Goal: Information Seeking & Learning: Learn about a topic

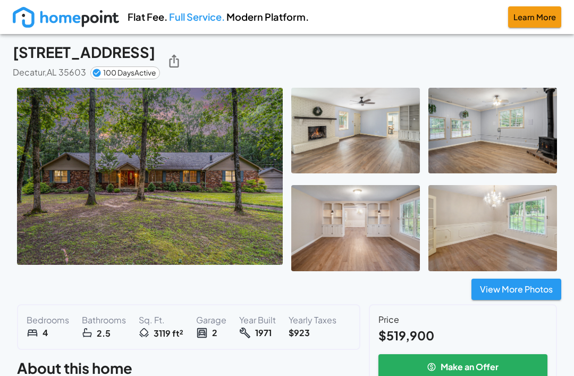
click at [514, 297] on button "View More Photos" at bounding box center [516, 288] width 90 height 21
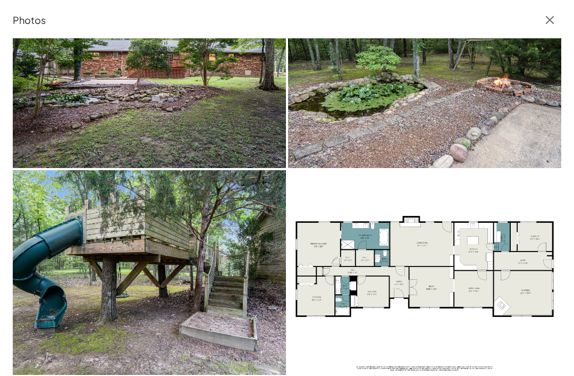
scroll to position [1895, 0]
click at [346, 262] on img at bounding box center [424, 272] width 273 height 205
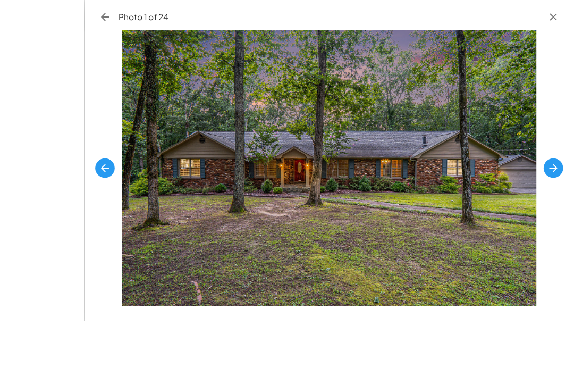
scroll to position [52, 0]
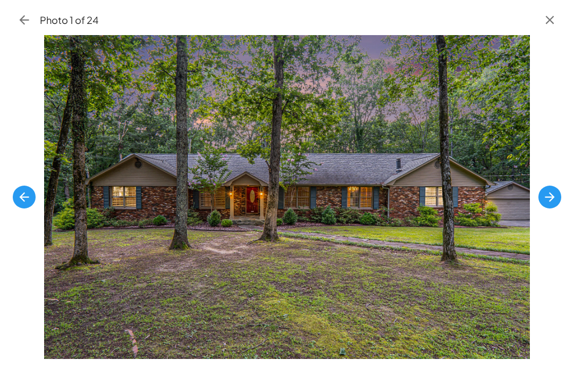
click at [549, 203] on button "button" at bounding box center [549, 196] width 23 height 23
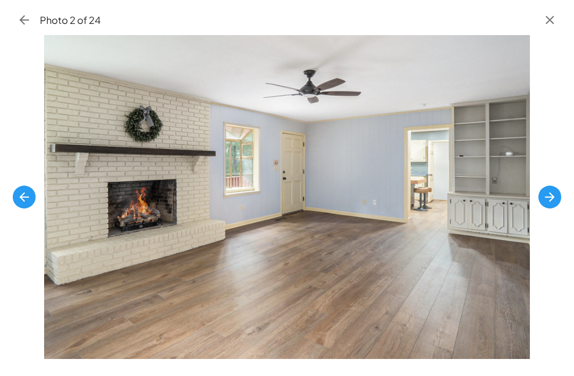
click at [552, 203] on button "button" at bounding box center [549, 196] width 23 height 23
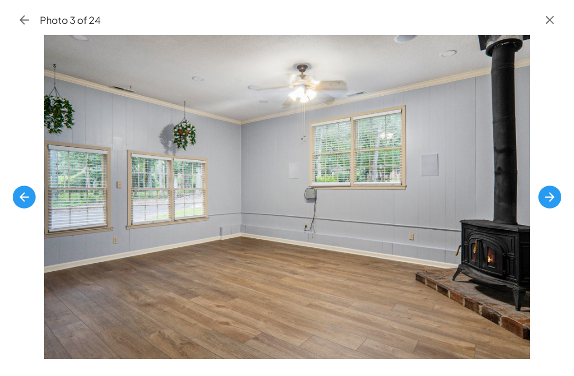
click at [543, 204] on icon "button" at bounding box center [549, 197] width 14 height 14
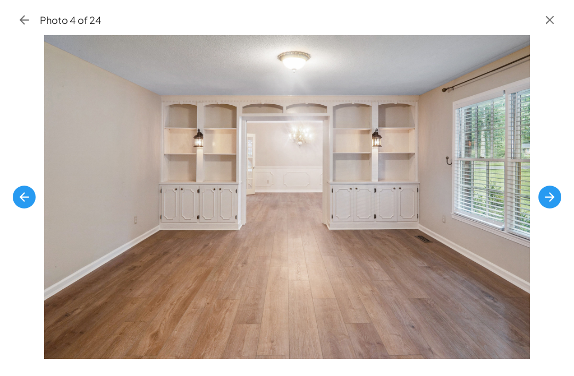
click at [546, 205] on button "button" at bounding box center [549, 196] width 23 height 23
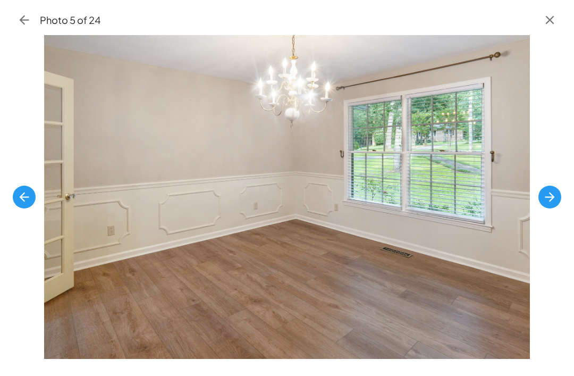
click at [546, 204] on icon "button" at bounding box center [549, 197] width 14 height 14
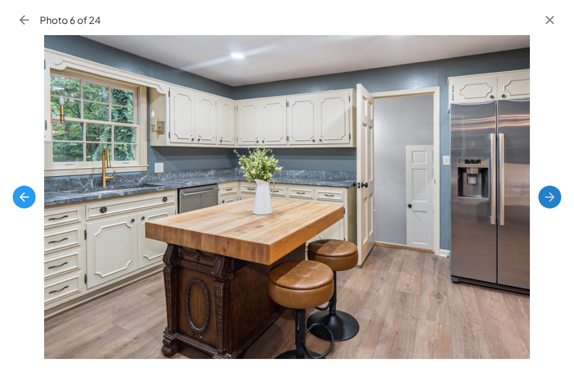
click at [547, 204] on icon "button" at bounding box center [549, 197] width 14 height 14
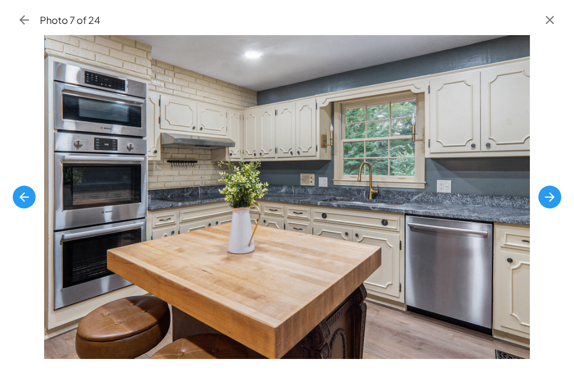
click at [548, 204] on icon "button" at bounding box center [549, 197] width 14 height 14
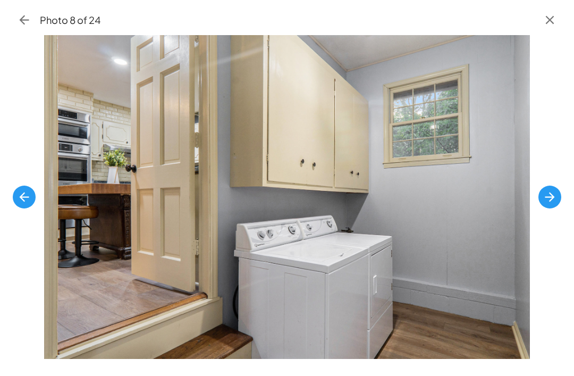
click at [546, 204] on icon "button" at bounding box center [549, 197] width 14 height 14
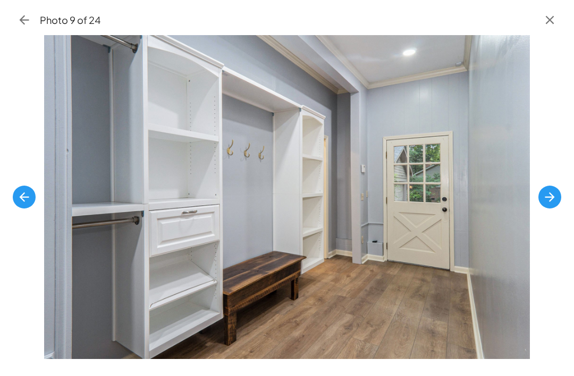
click at [544, 204] on icon "button" at bounding box center [549, 197] width 14 height 14
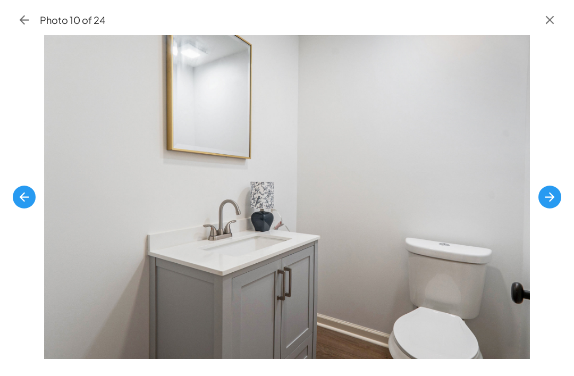
click at [543, 204] on icon "button" at bounding box center [549, 197] width 14 height 14
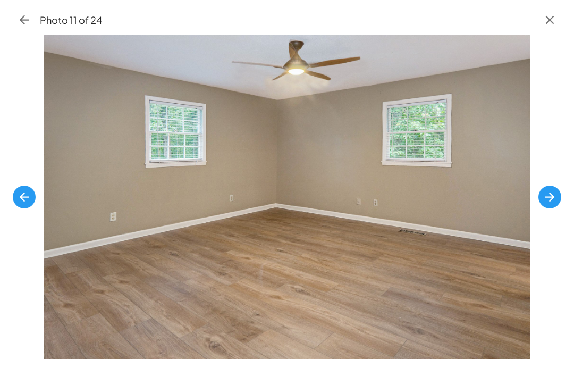
click at [545, 204] on icon "button" at bounding box center [549, 197] width 14 height 14
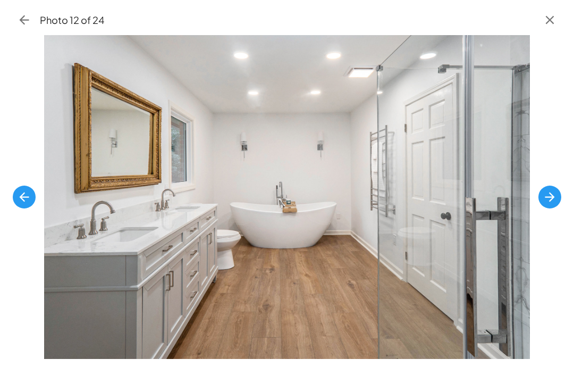
click at [550, 204] on icon "button" at bounding box center [549, 197] width 14 height 14
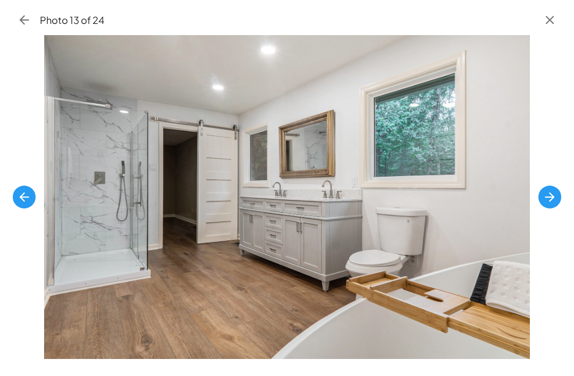
click at [545, 204] on icon "button" at bounding box center [549, 197] width 14 height 14
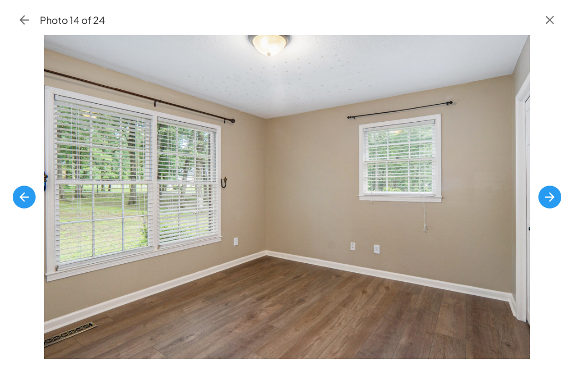
click at [550, 204] on icon "button" at bounding box center [549, 197] width 14 height 14
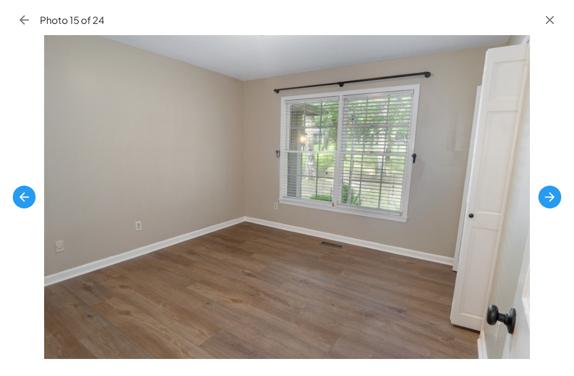
click at [545, 204] on icon "button" at bounding box center [549, 197] width 14 height 14
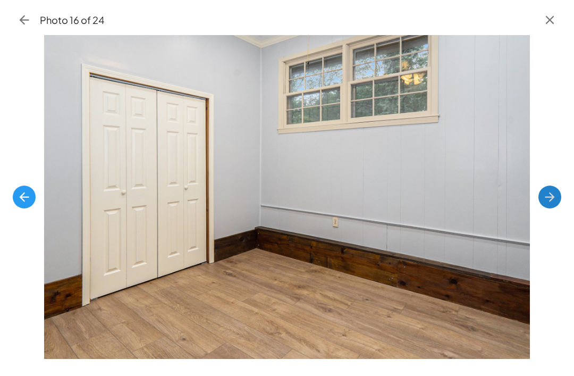
click at [549, 204] on icon "button" at bounding box center [549, 197] width 14 height 14
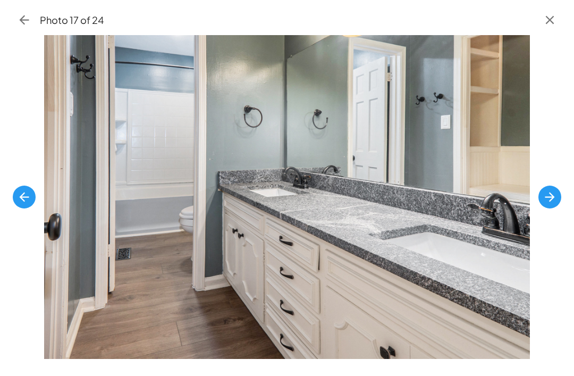
click at [548, 204] on icon "button" at bounding box center [549, 197] width 14 height 14
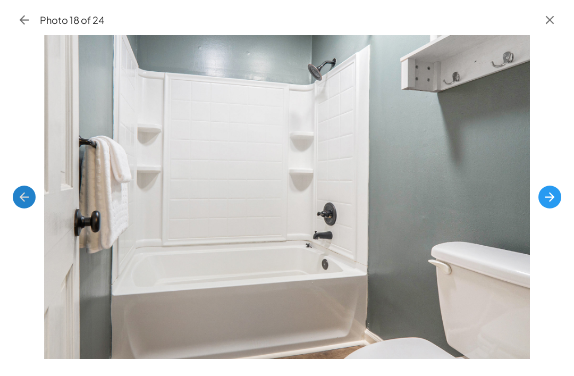
click at [25, 204] on icon "button" at bounding box center [24, 197] width 14 height 14
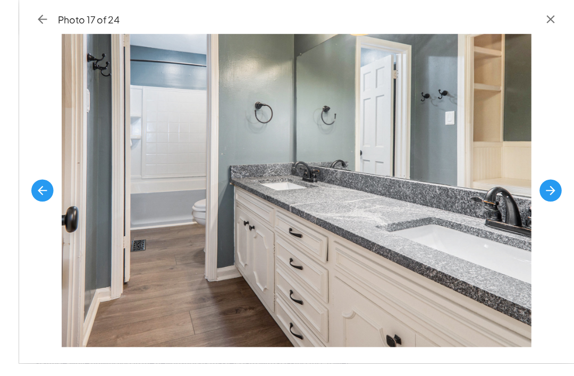
scroll to position [79, 0]
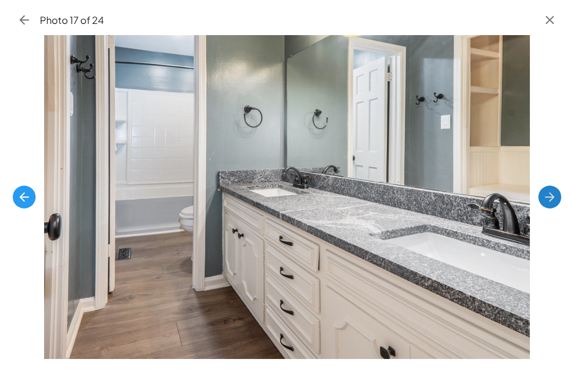
click at [545, 204] on icon "button" at bounding box center [549, 197] width 14 height 14
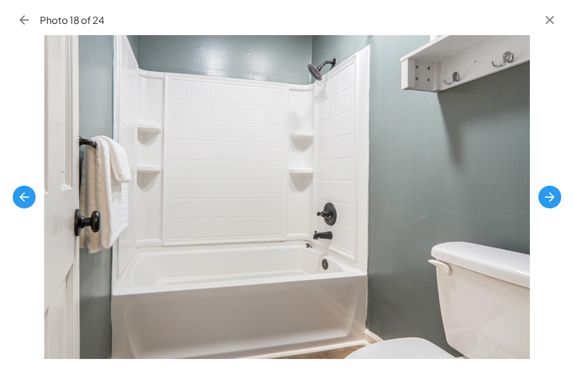
click at [548, 204] on icon "button" at bounding box center [549, 197] width 14 height 14
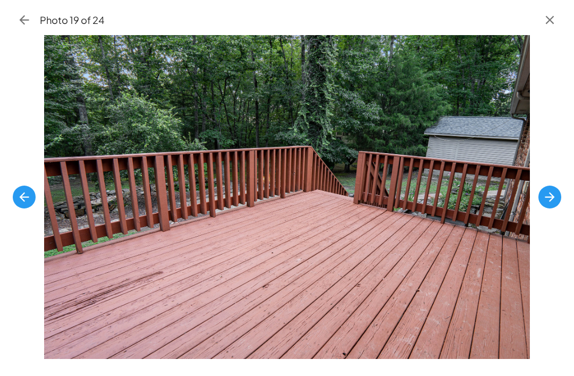
click at [550, 204] on icon "button" at bounding box center [549, 197] width 14 height 14
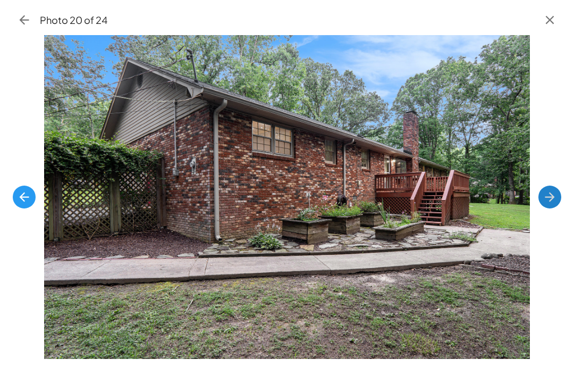
click at [549, 204] on icon "button" at bounding box center [549, 197] width 14 height 14
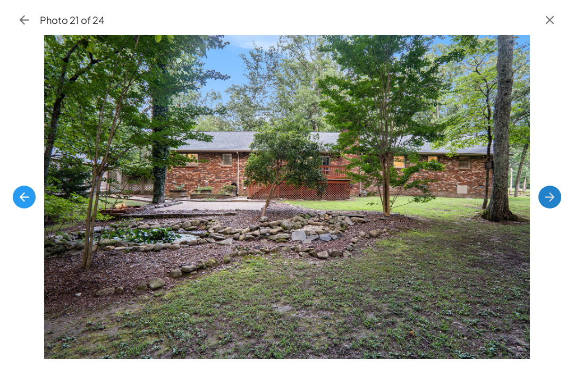
click at [548, 201] on icon "button" at bounding box center [550, 197] width 10 height 10
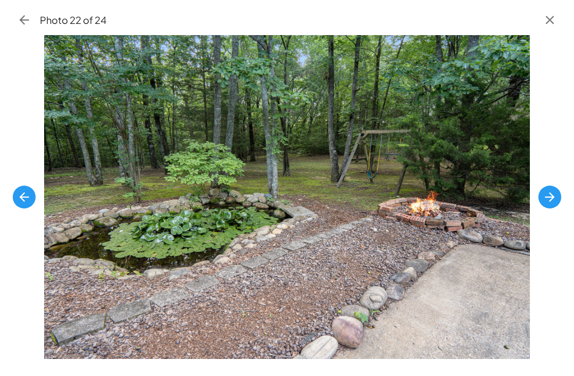
click at [547, 201] on icon "button" at bounding box center [550, 197] width 10 height 10
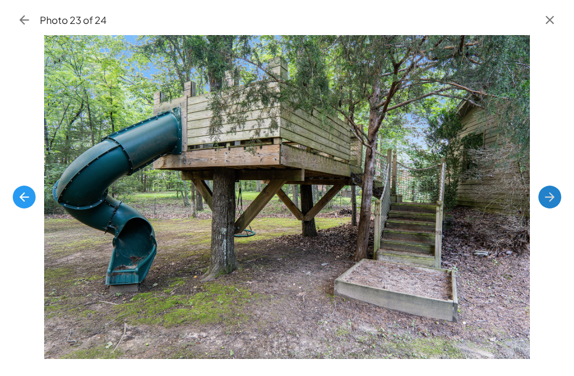
click at [546, 204] on icon "button" at bounding box center [549, 197] width 14 height 14
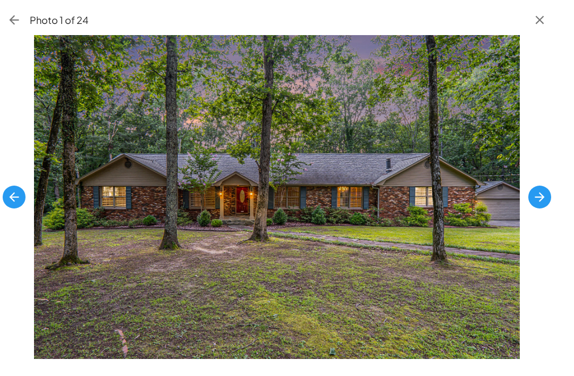
scroll to position [71, 0]
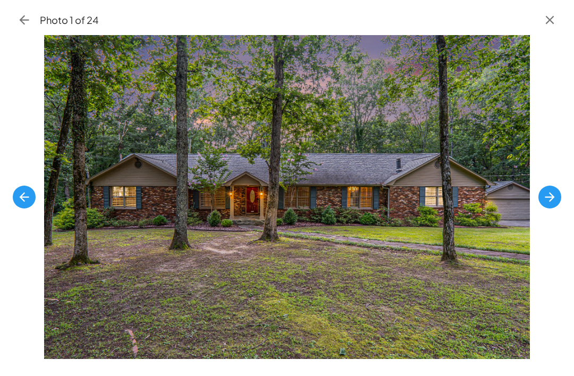
click at [31, 204] on icon "button" at bounding box center [24, 197] width 14 height 14
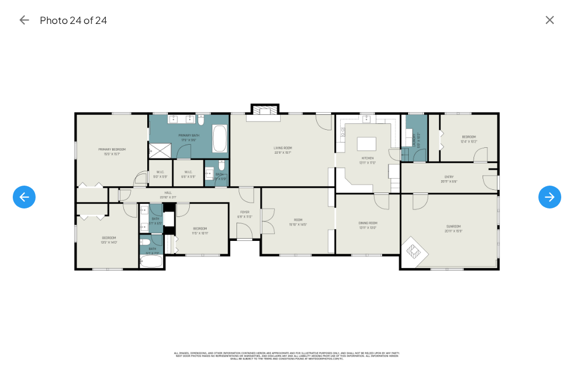
click at [27, 20] on icon "button" at bounding box center [25, 20] width 10 height 10
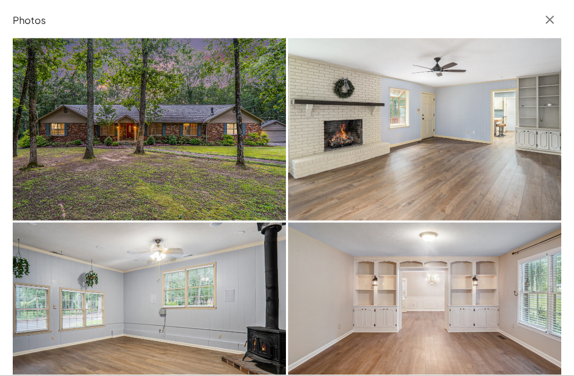
scroll to position [0, 0]
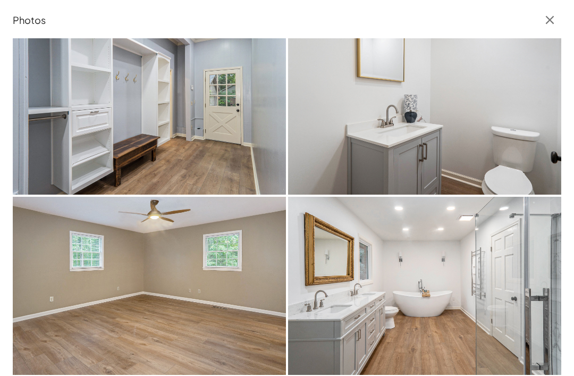
click at [10, 62] on div at bounding box center [287, 201] width 574 height 349
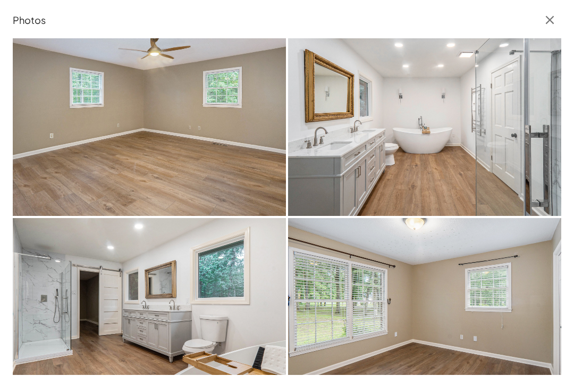
scroll to position [856, 0]
